Goal: Transaction & Acquisition: Purchase product/service

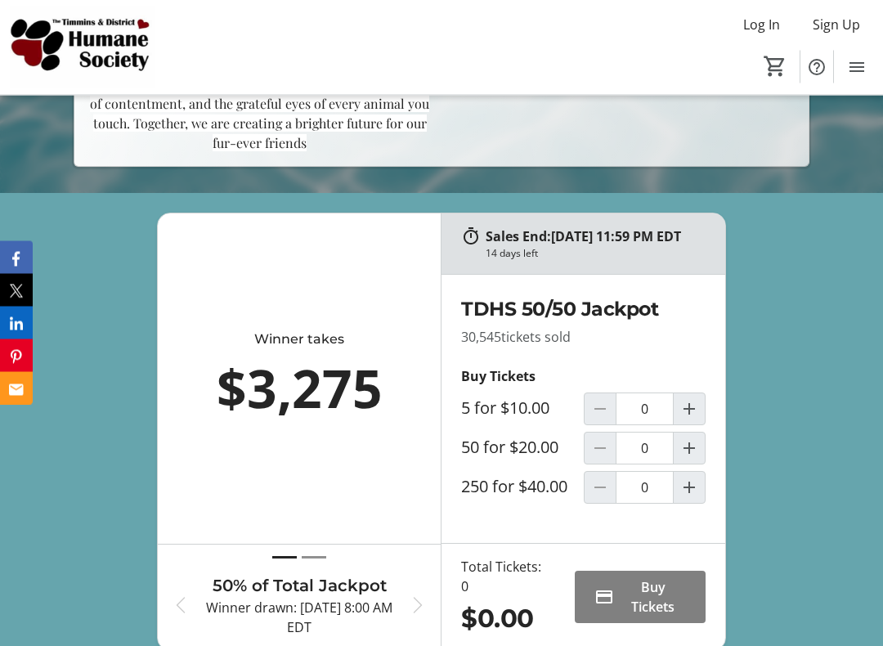
scroll to position [538, 0]
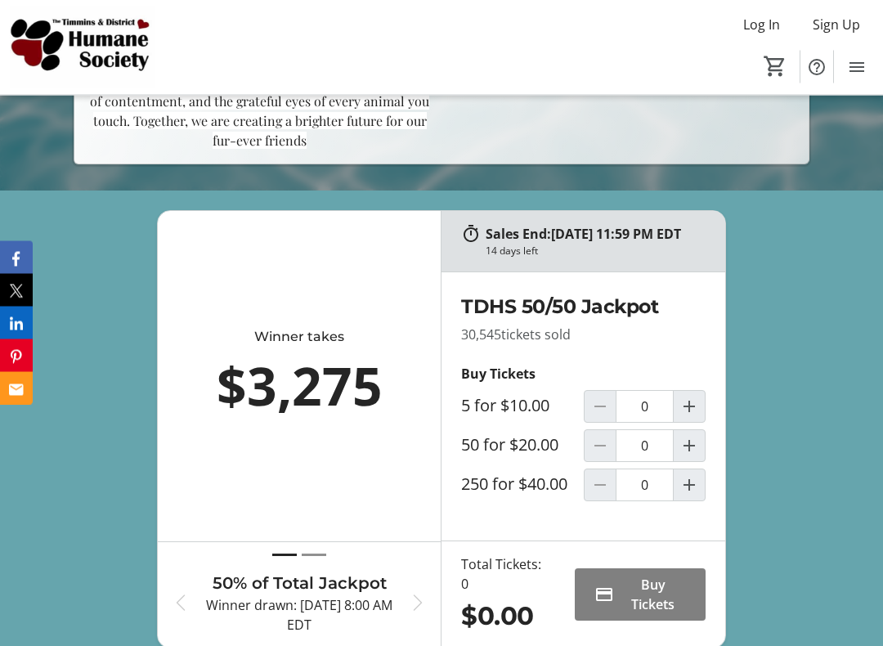
click at [703, 454] on span "Increment by one" at bounding box center [688, 446] width 31 height 31
type input "1"
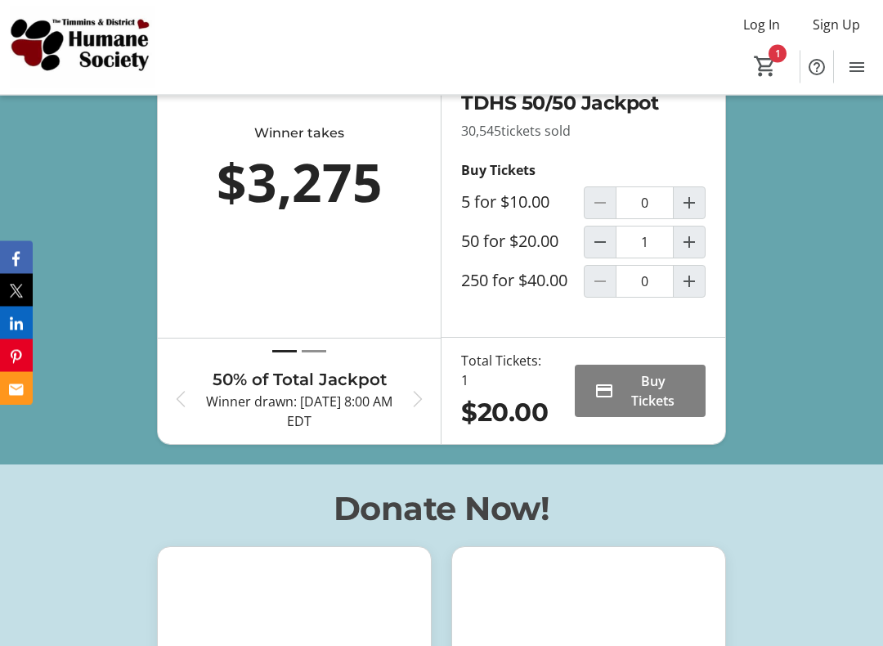
scroll to position [742, 0]
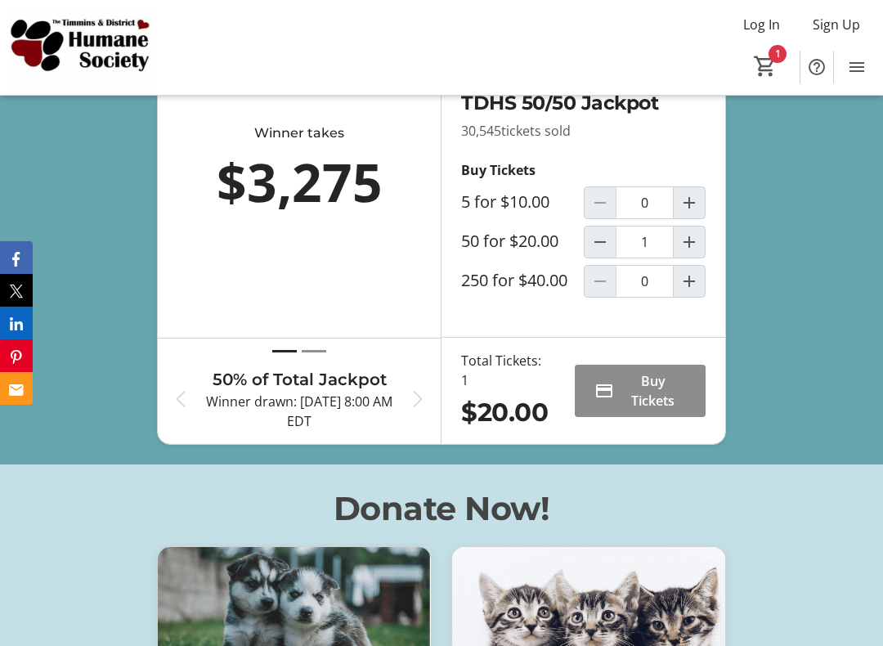
click at [666, 410] on span "Buy Tickets" at bounding box center [652, 390] width 65 height 39
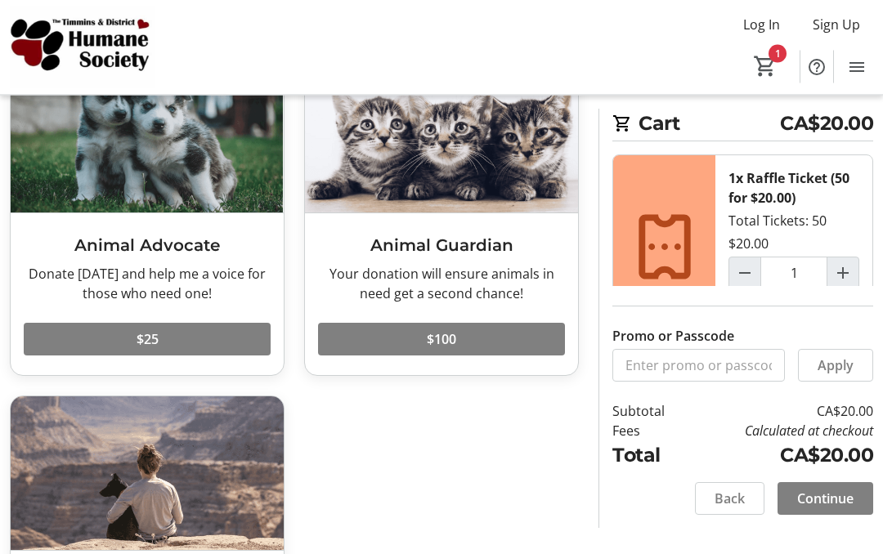
scroll to position [106, 0]
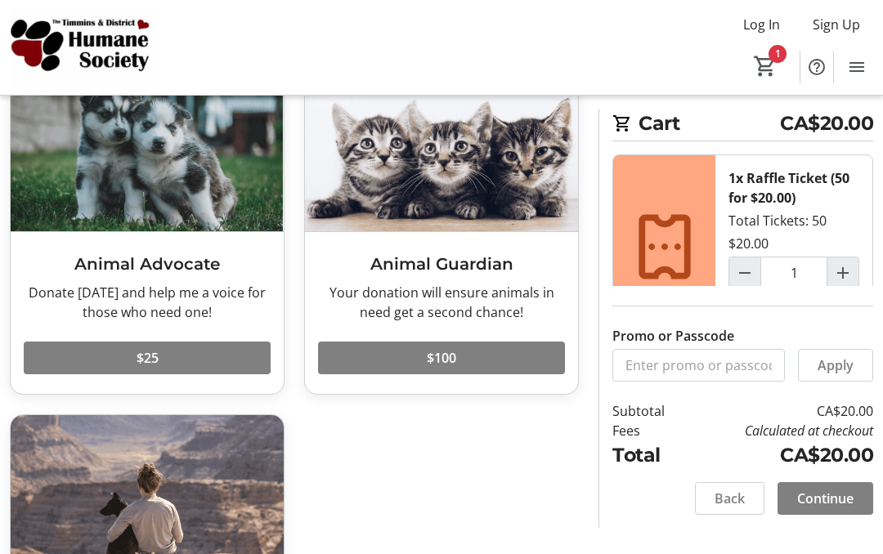
click at [871, 547] on div "Would you like to add a donation? Animal Advocate Donate [DATE] and help me a v…" at bounding box center [441, 390] width 883 height 723
click at [831, 501] on span "Continue" at bounding box center [825, 499] width 56 height 20
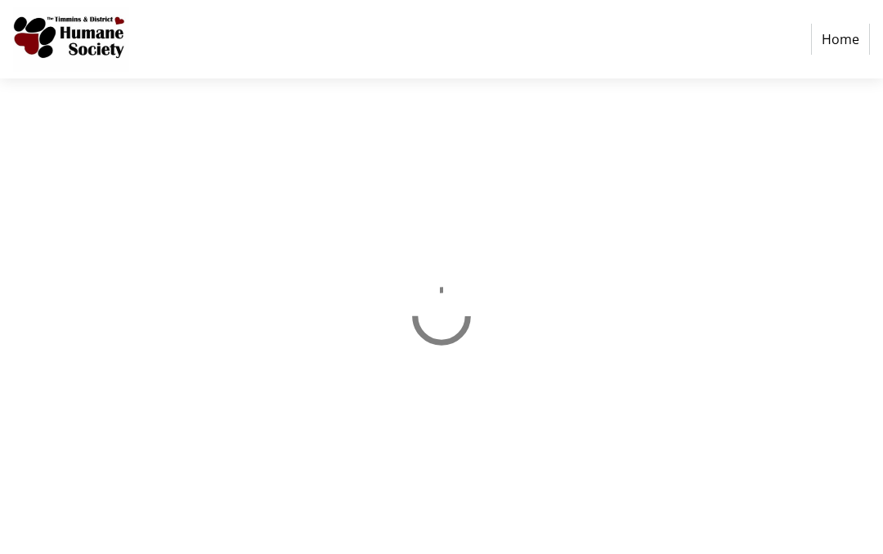
select select "CA"
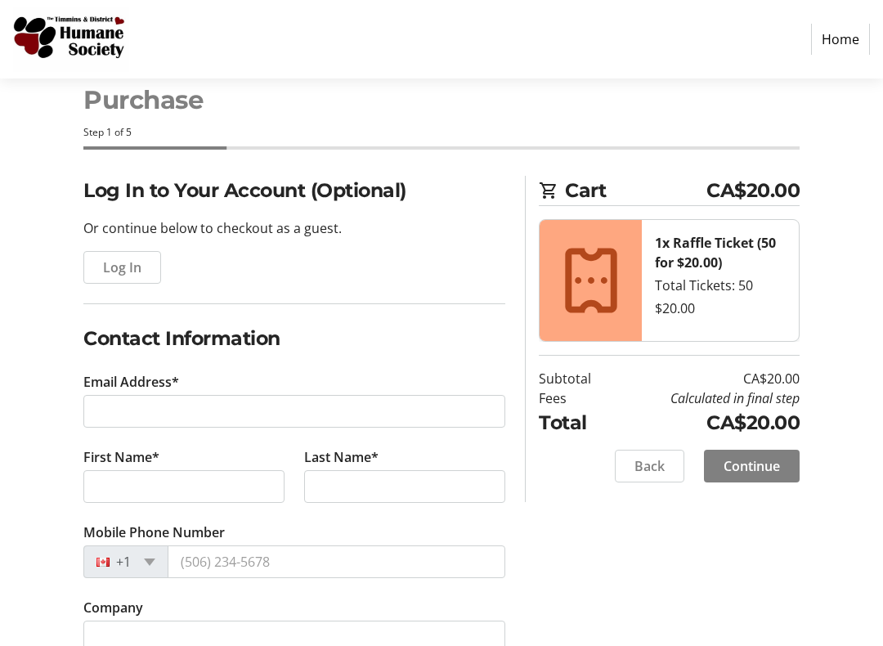
scroll to position [38, 0]
click at [759, 458] on span "Continue" at bounding box center [751, 465] width 56 height 20
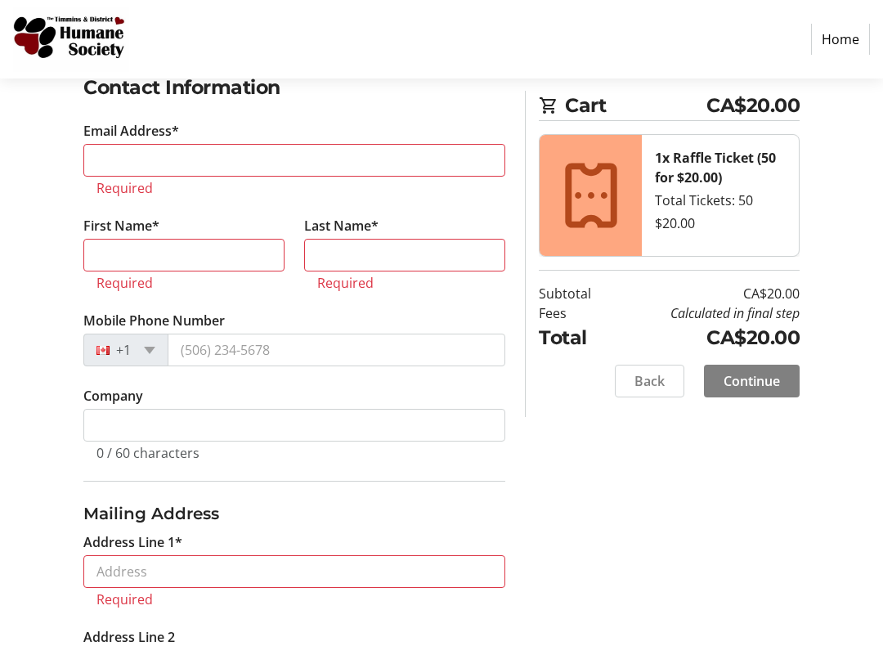
scroll to position [303, 0]
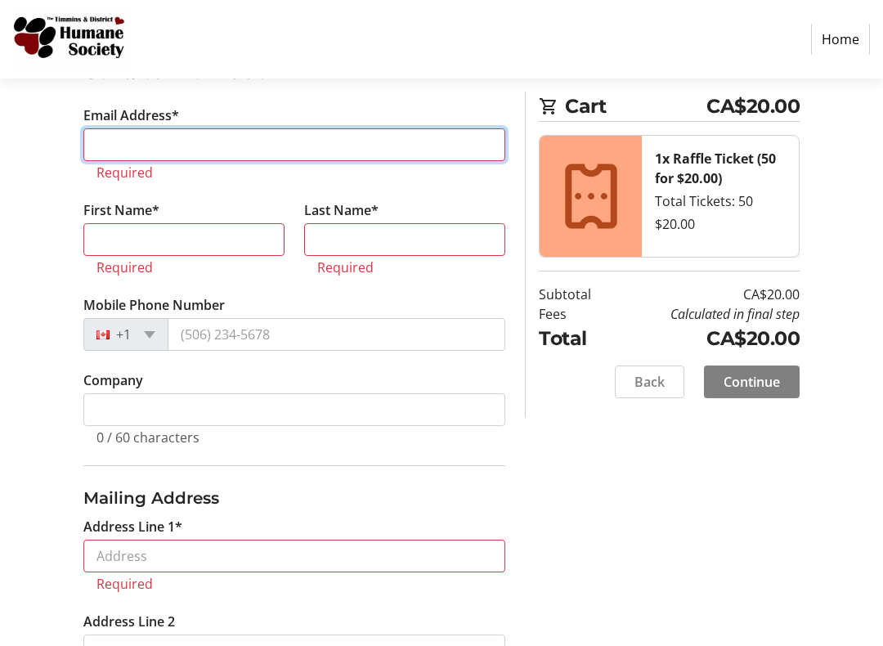
click at [140, 135] on input "Email Address*" at bounding box center [294, 144] width 422 height 33
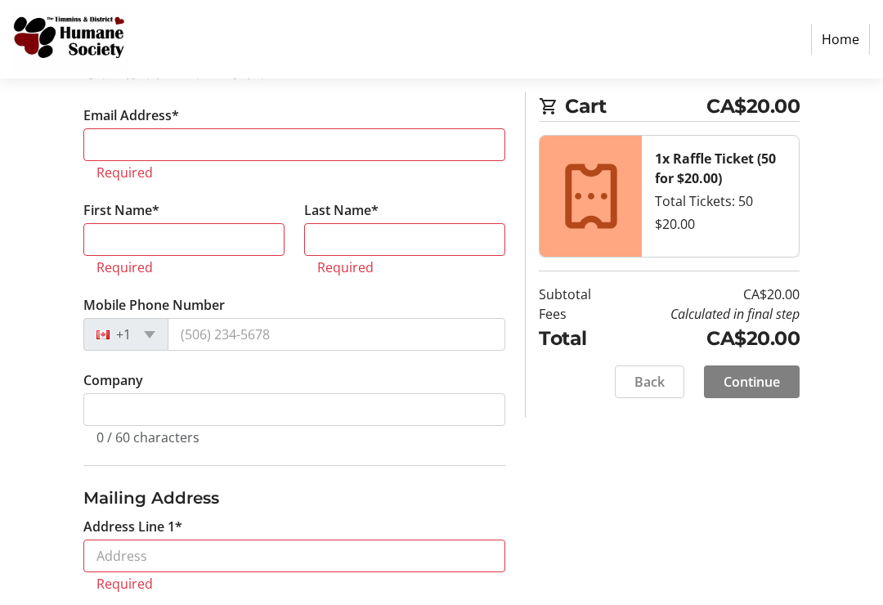
type input "[PERSON_NAME][DOMAIN_NAME][EMAIL_ADDRESS][DOMAIN_NAME]"
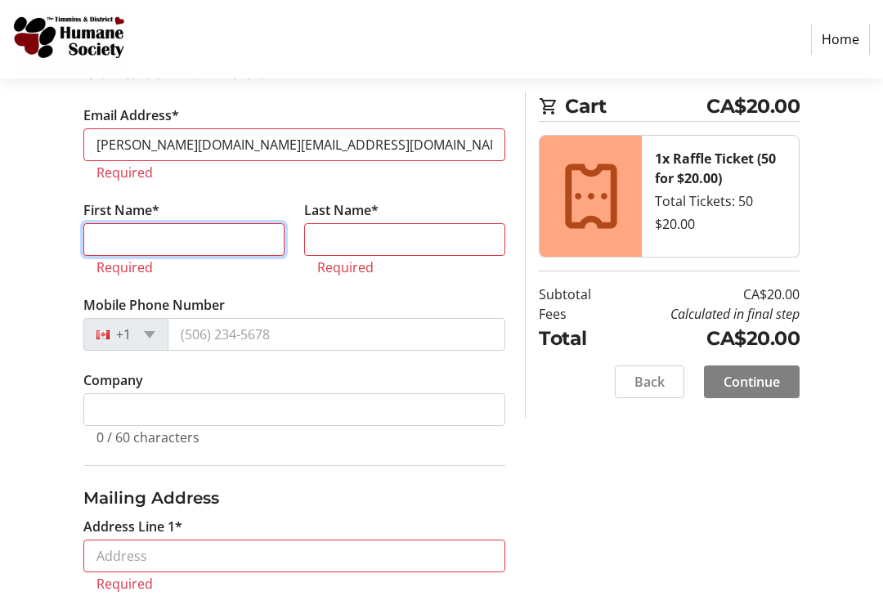
type input "[PERSON_NAME]"
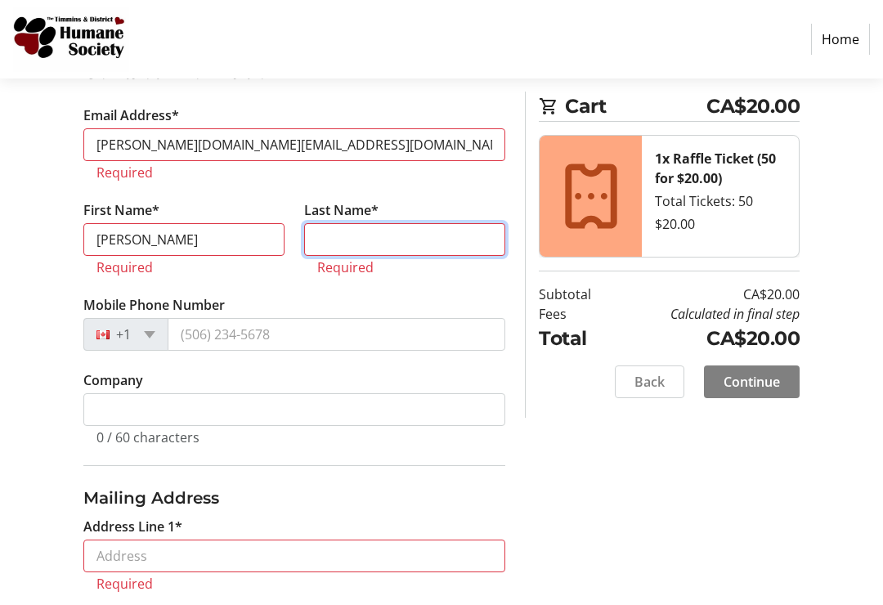
type input "Fox"
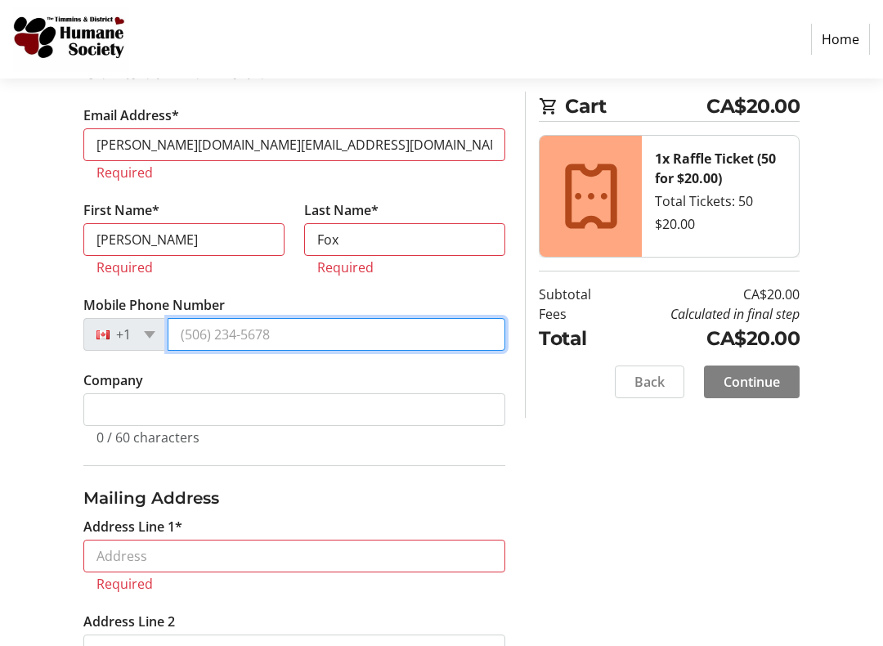
type input "[PHONE_NUMBER]"
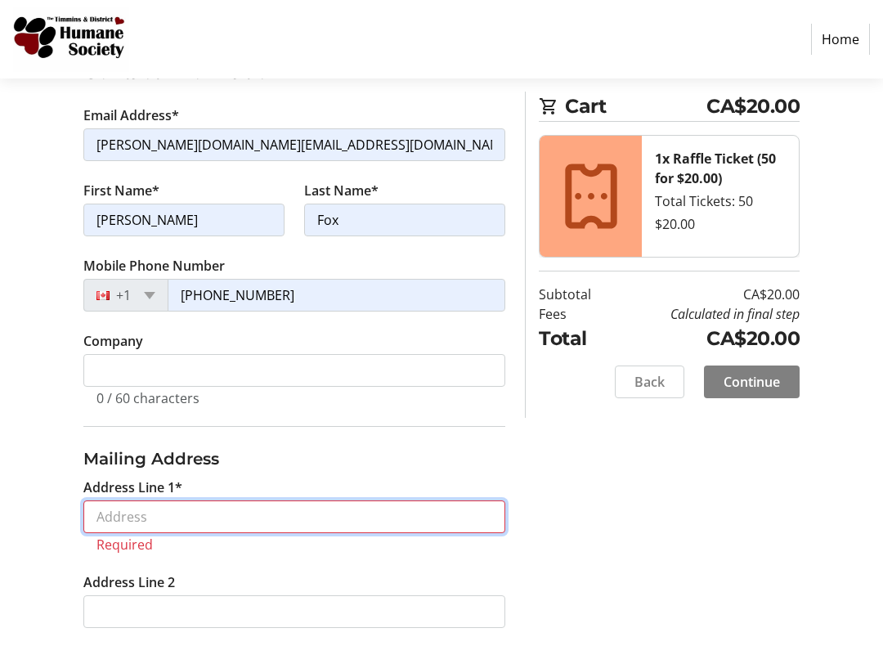
type input "[STREET_ADDRESS][PERSON_NAME]"
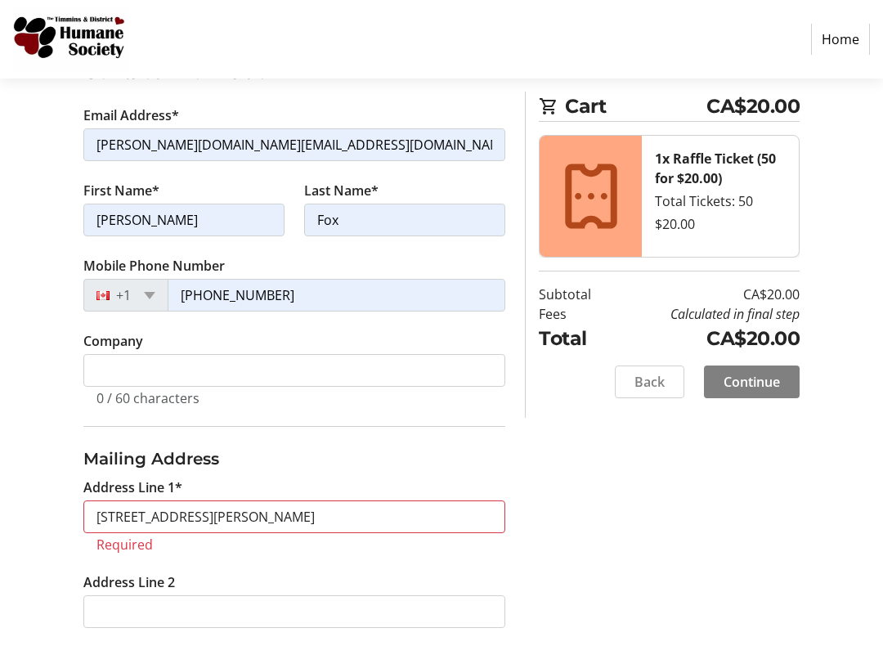
type input "Echo Bay"
select select "ON"
type input "P0S 1C0"
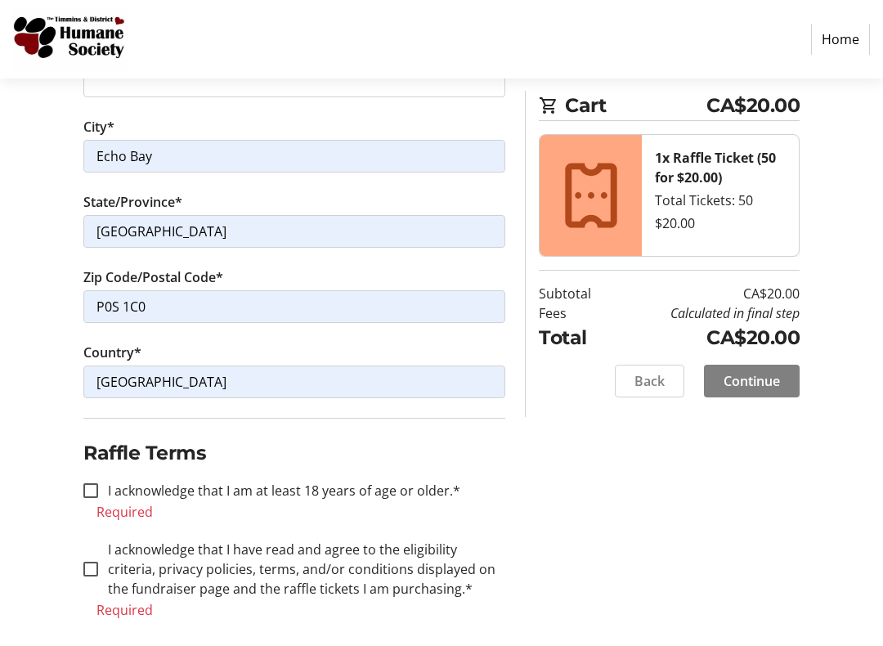
scroll to position [814, 0]
click at [97, 490] on input "I acknowledge that I am at least 18 years of age or older.*" at bounding box center [90, 489] width 15 height 15
checkbox input "true"
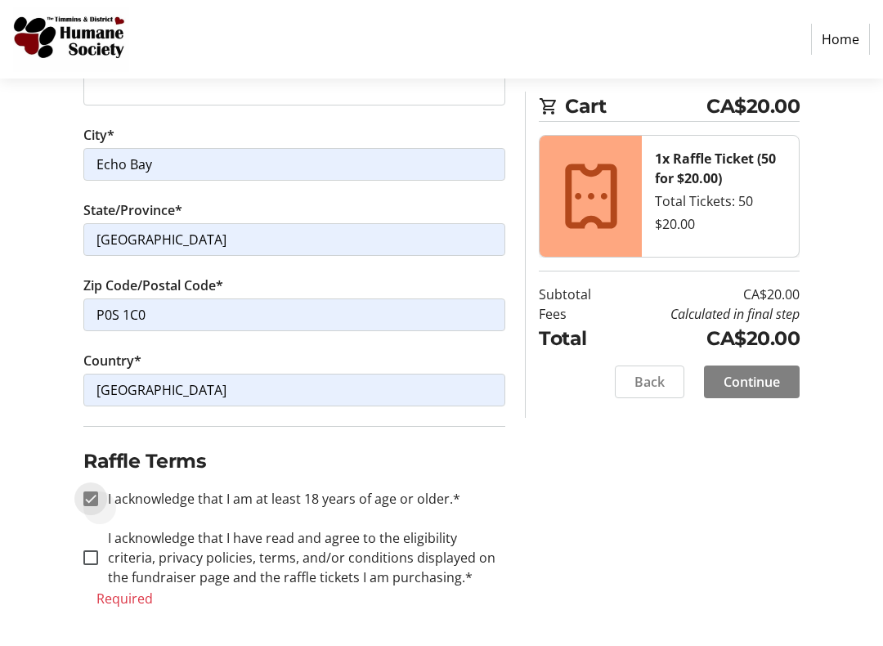
scroll to position [804, 0]
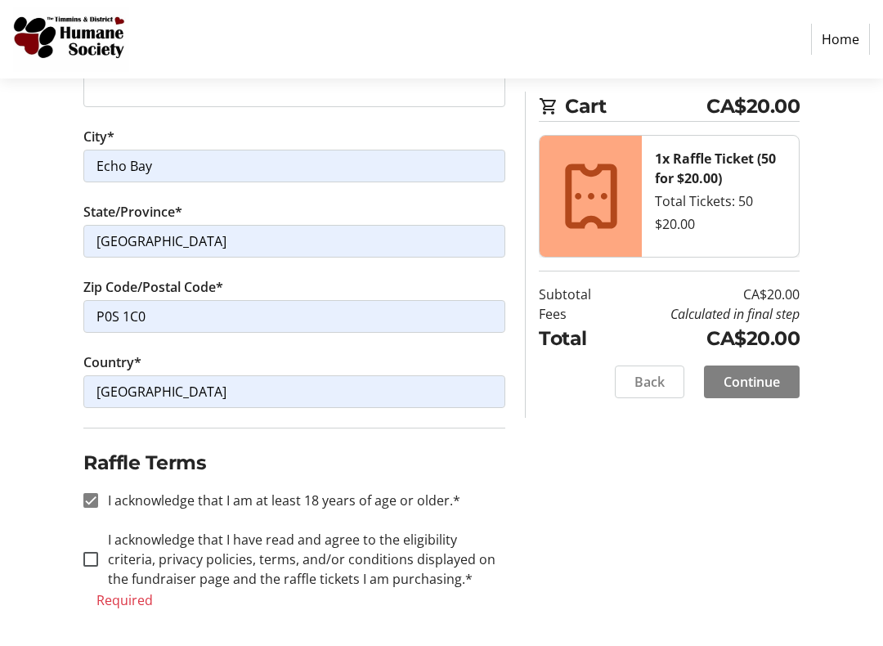
click at [77, 553] on div at bounding box center [90, 558] width 39 height 39
checkbox input "true"
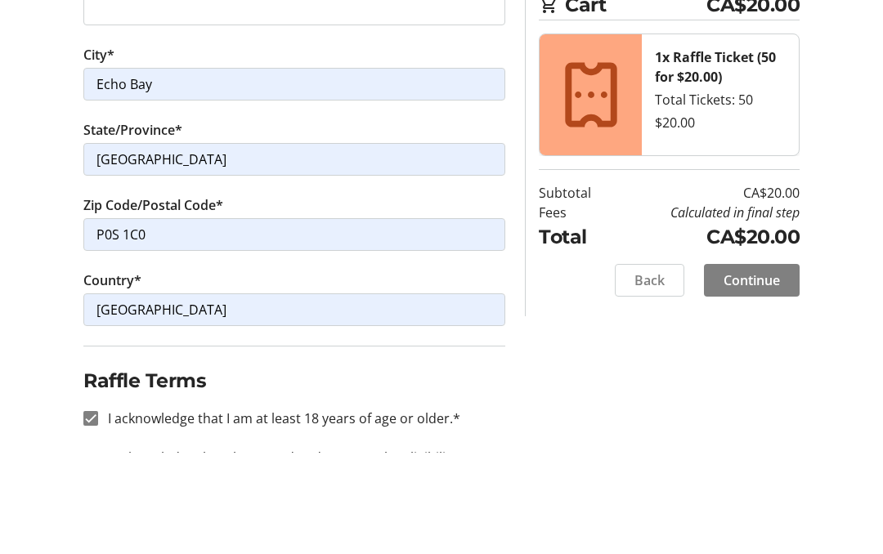
scroll to position [876, 0]
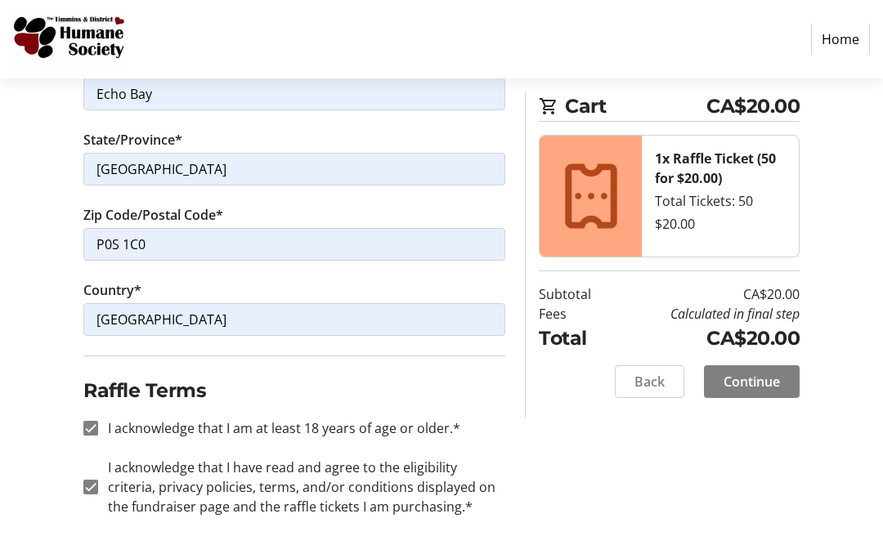
click at [764, 372] on span "Continue" at bounding box center [751, 382] width 56 height 20
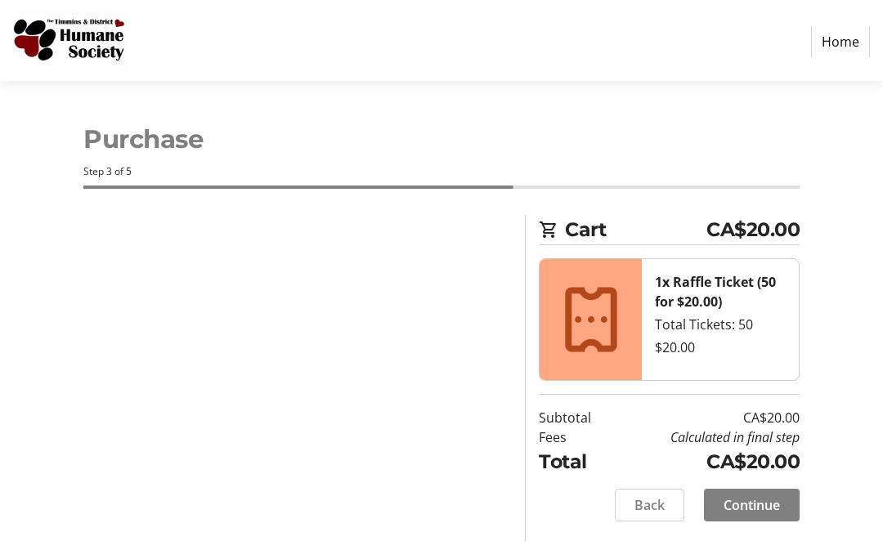
scroll to position [0, 0]
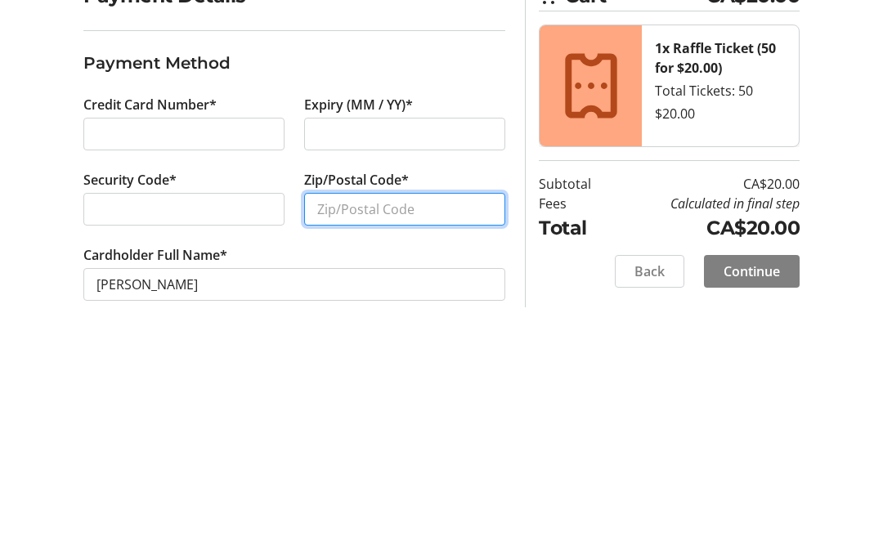
click at [360, 424] on input "Zip/Postal Code*" at bounding box center [404, 440] width 201 height 33
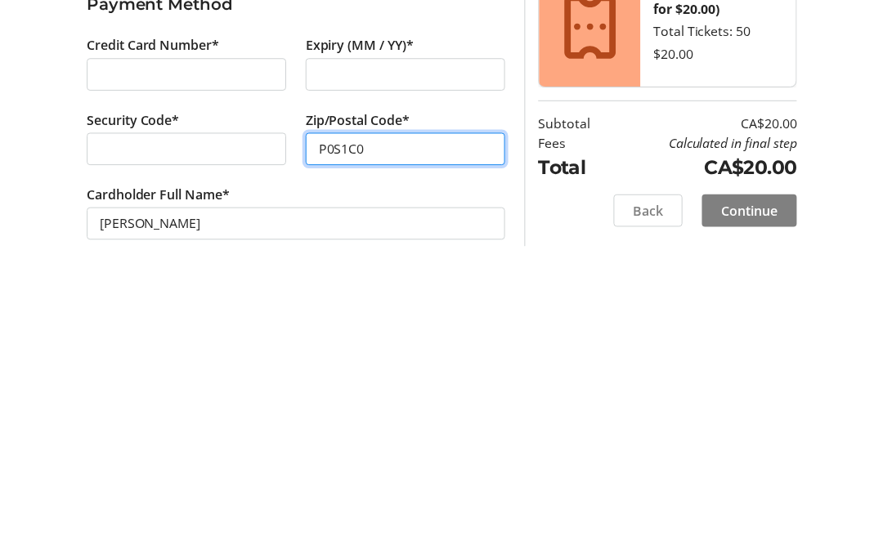
scroll to position [11, 0]
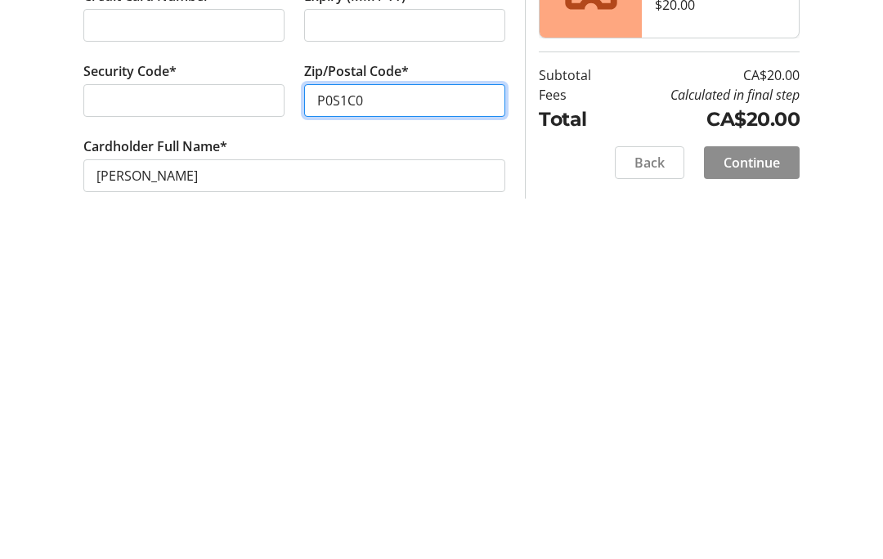
type input "P0S1C0"
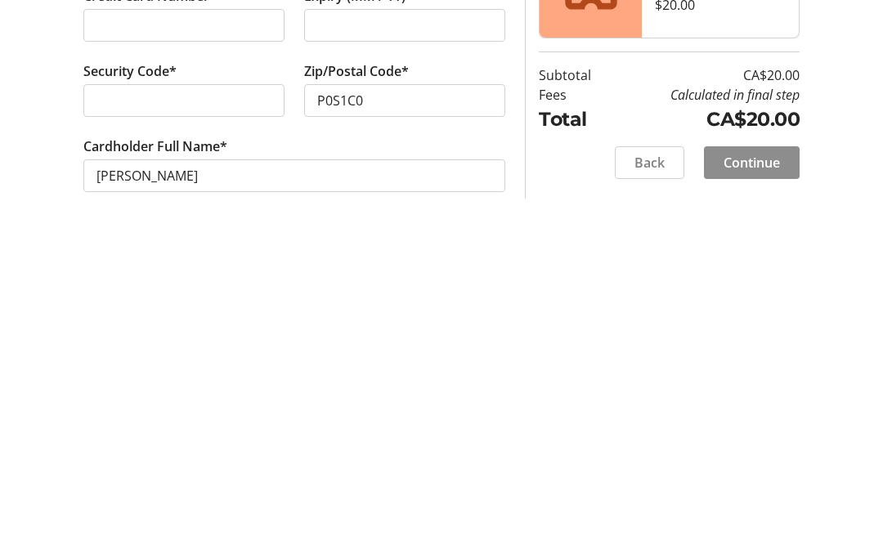
click at [767, 481] on span "Continue" at bounding box center [751, 491] width 56 height 20
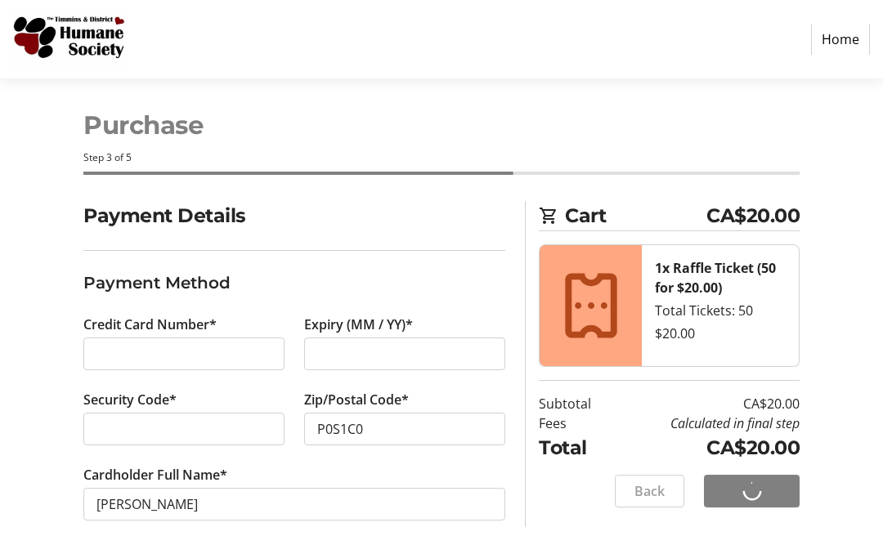
scroll to position [16, 0]
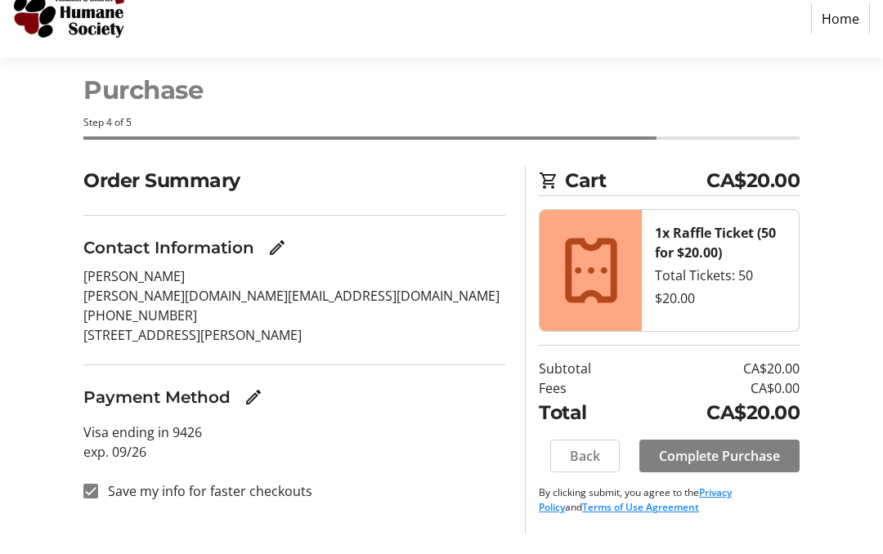
scroll to position [33, 0]
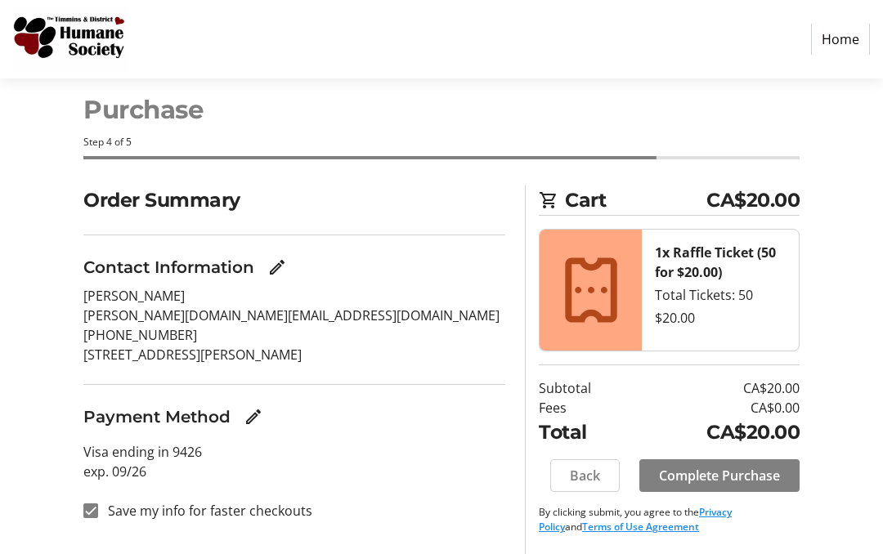
click at [93, 512] on div at bounding box center [90, 510] width 39 height 39
checkbox input "false"
click at [716, 466] on span "Complete Purchase" at bounding box center [719, 476] width 121 height 20
